Goal: Task Accomplishment & Management: Manage account settings

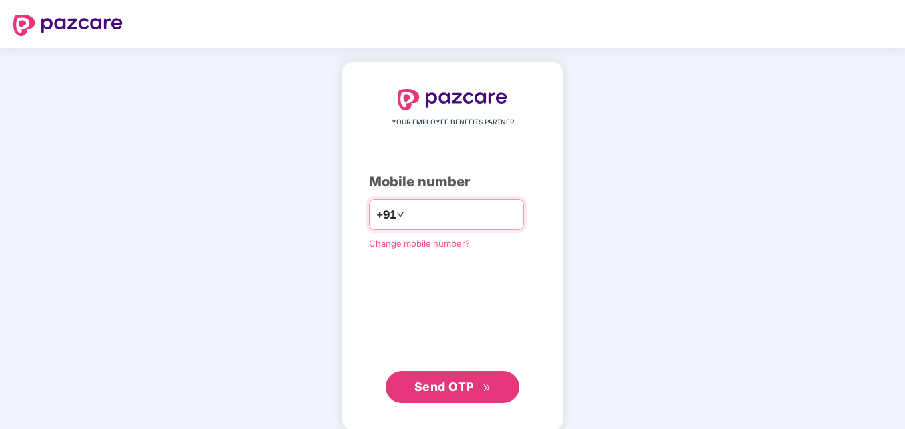
click at [413, 206] on input "number" at bounding box center [461, 214] width 109 height 21
click at [407, 214] on input "**********" at bounding box center [461, 214] width 109 height 21
type input "**********"
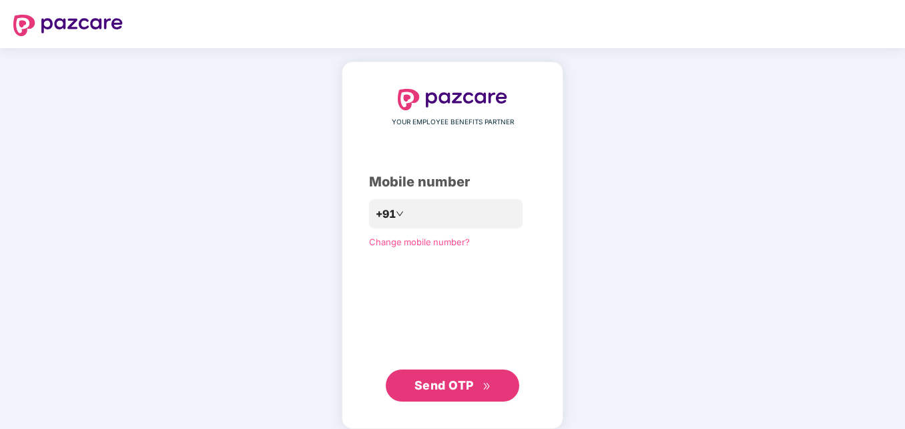
click at [443, 375] on button "Send OTP" at bounding box center [453, 385] width 134 height 32
